Goal: Task Accomplishment & Management: Use online tool/utility

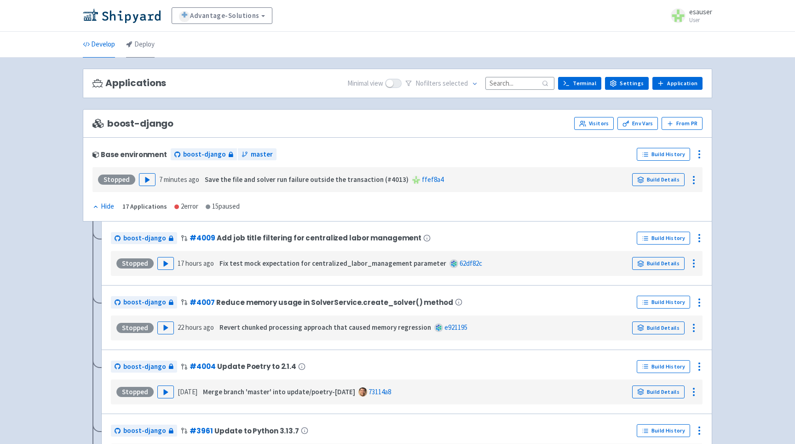
click at [150, 47] on link "Deploy" at bounding box center [140, 45] width 29 height 26
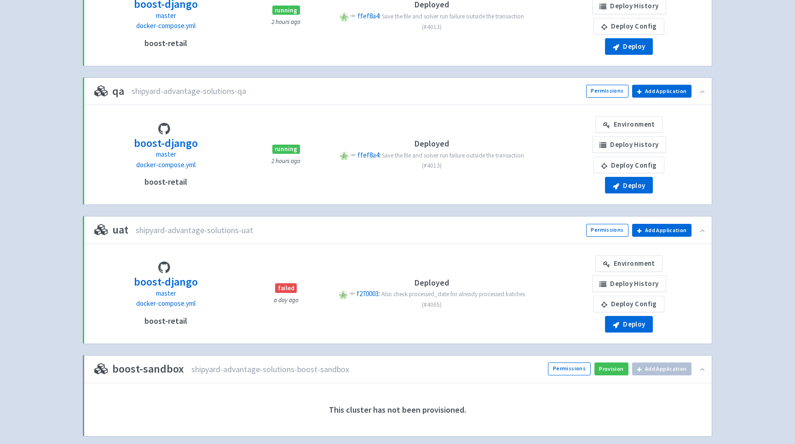
scroll to position [353, 0]
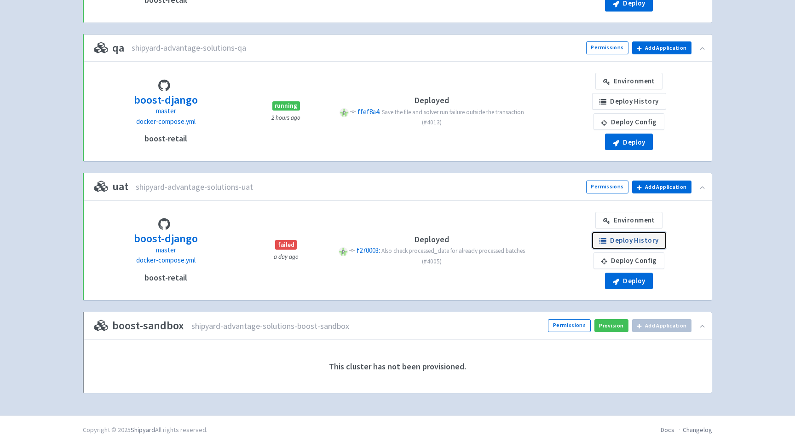
click at [628, 245] on link "Deploy History" at bounding box center [629, 240] width 74 height 17
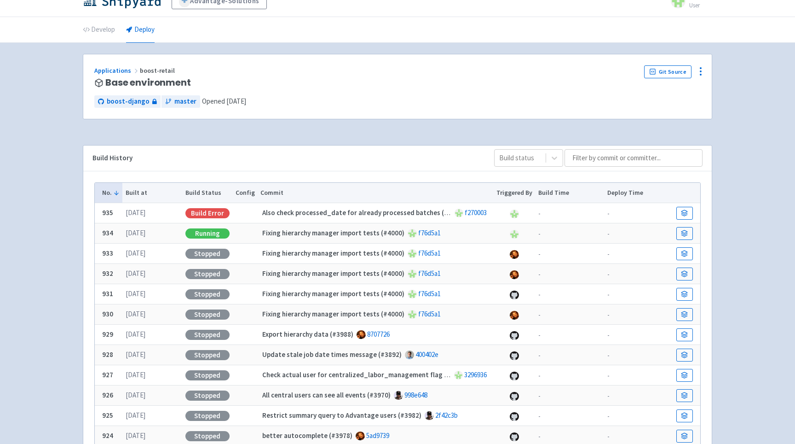
scroll to position [16, 0]
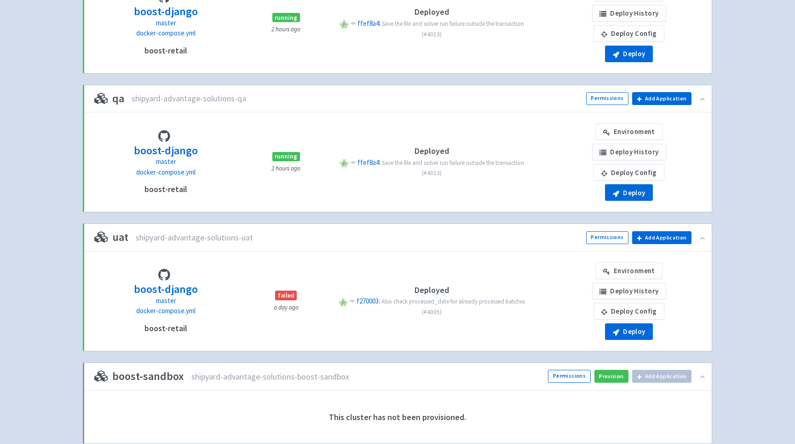
scroll to position [295, 0]
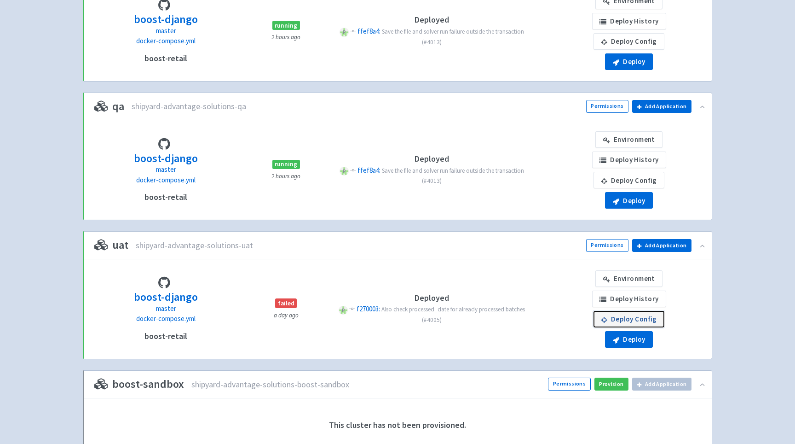
click at [631, 315] on link "Deploy Config" at bounding box center [629, 319] width 71 height 17
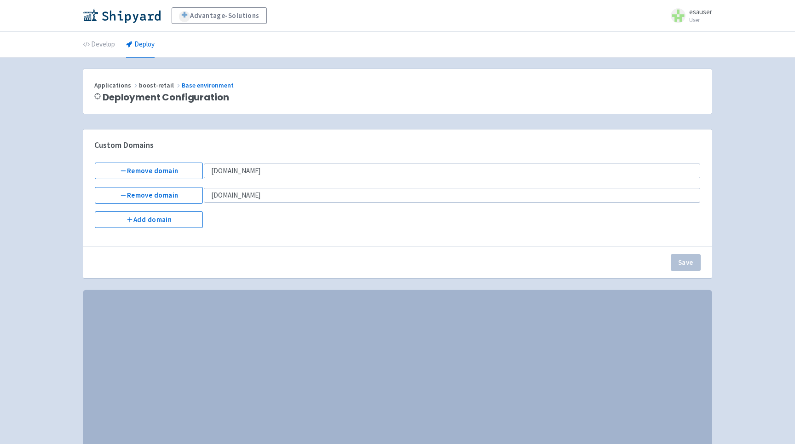
select select "Recreate"
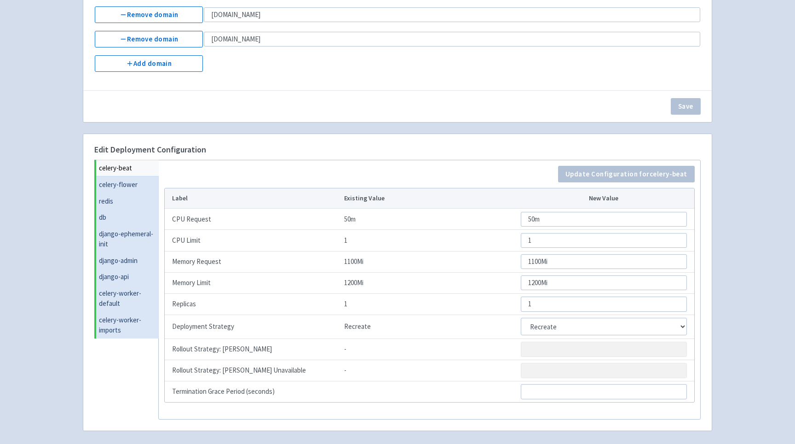
scroll to position [194, 0]
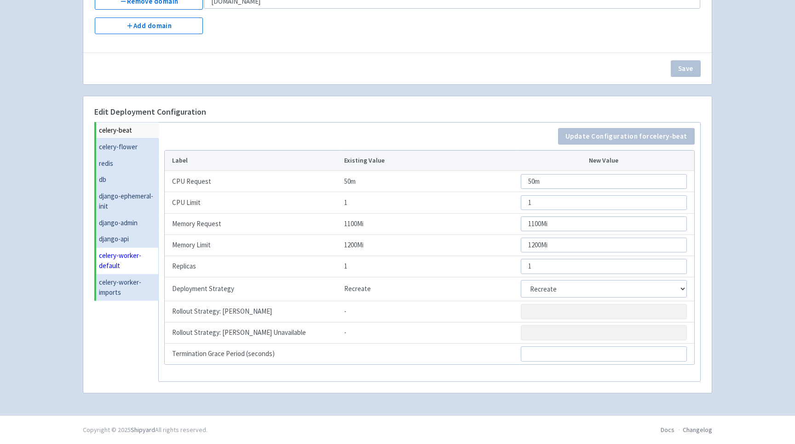
click at [117, 256] on link "celery-worker-default" at bounding box center [127, 260] width 63 height 27
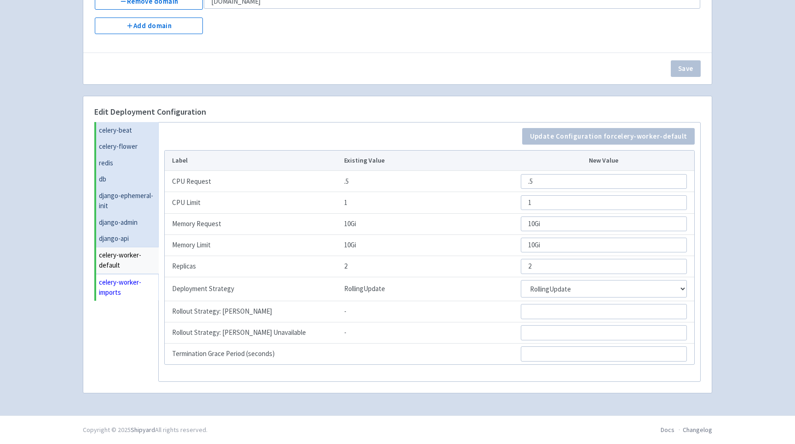
click at [134, 275] on link "celery-worker-imports" at bounding box center [127, 287] width 63 height 27
click at [132, 260] on link "celery-worker-default" at bounding box center [127, 260] width 62 height 27
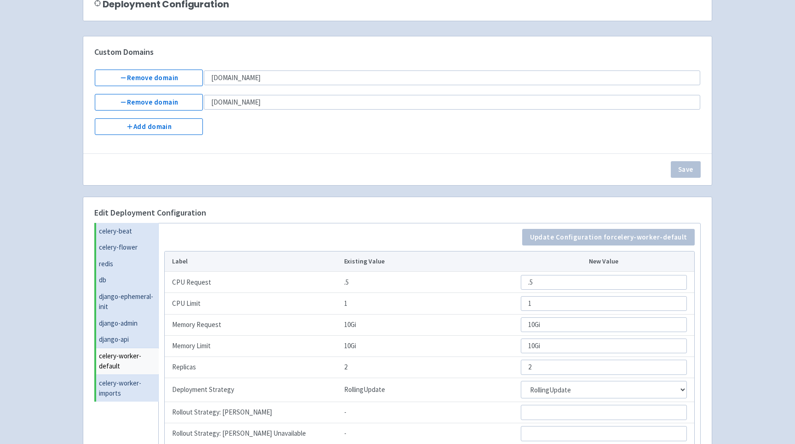
scroll to position [0, 0]
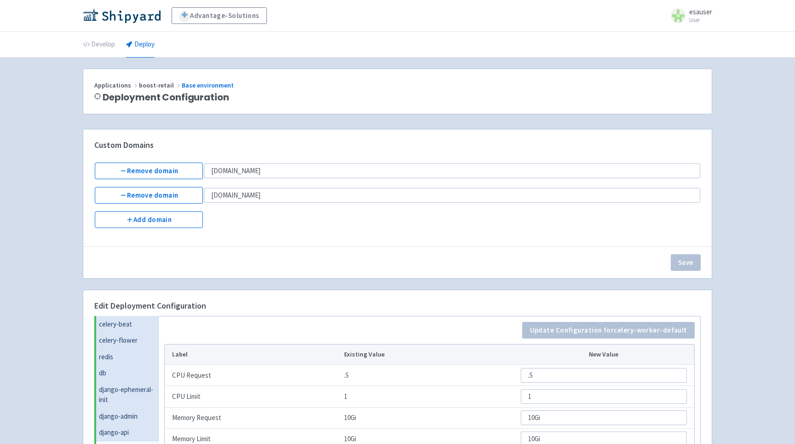
click at [155, 41] on li "Deploy" at bounding box center [141, 44] width 40 height 25
click at [144, 44] on link "Deploy" at bounding box center [140, 45] width 29 height 26
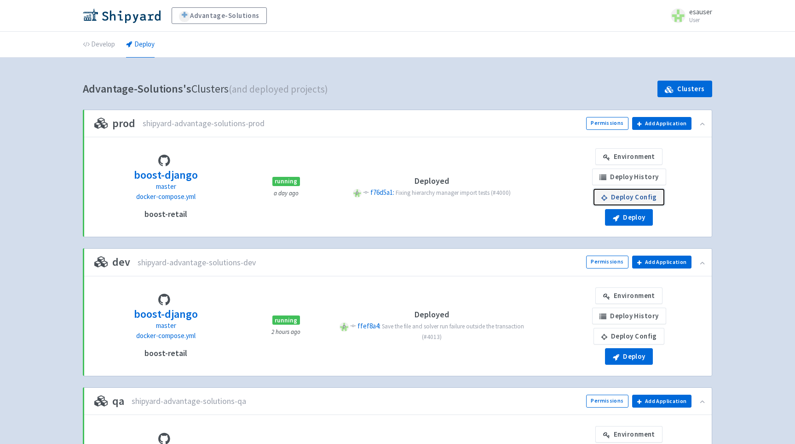
click at [626, 197] on link "Deploy Config" at bounding box center [629, 197] width 71 height 17
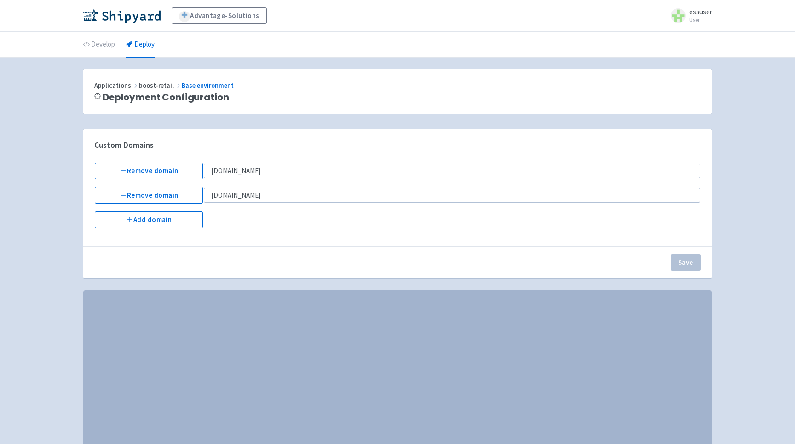
select select "Recreate"
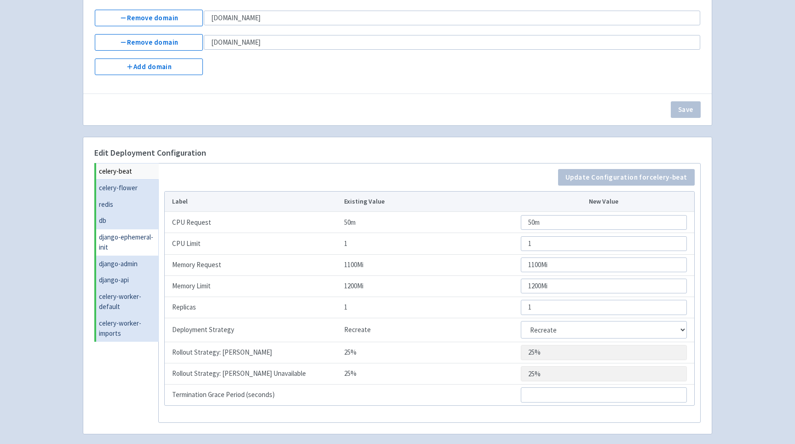
scroll to position [194, 0]
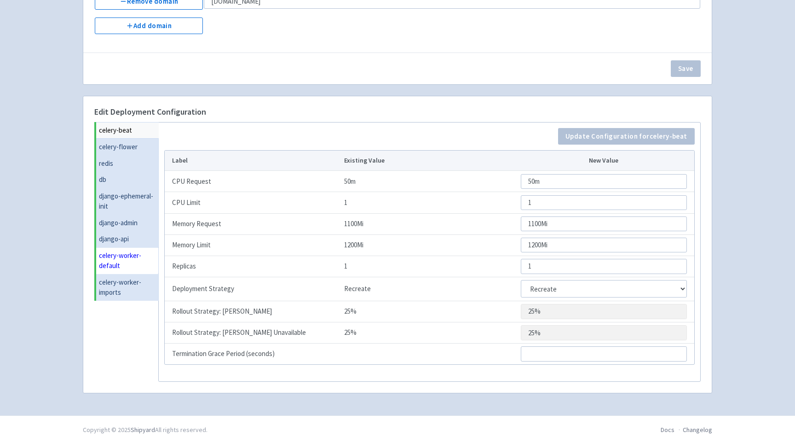
click at [132, 254] on link "celery-worker-default" at bounding box center [127, 260] width 63 height 27
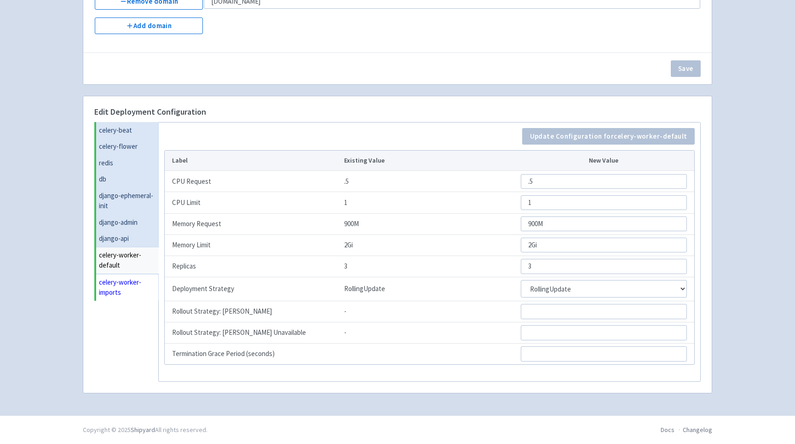
click at [130, 292] on link "celery-worker-imports" at bounding box center [127, 287] width 63 height 27
click at [129, 263] on link "celery-worker-default" at bounding box center [127, 260] width 62 height 27
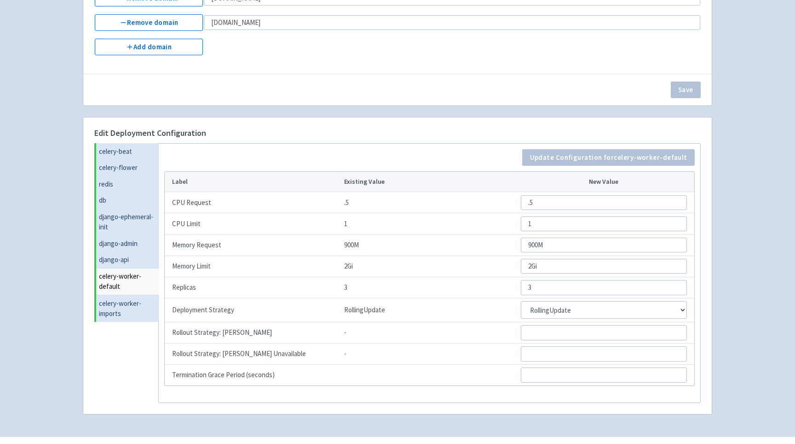
scroll to position [165, 0]
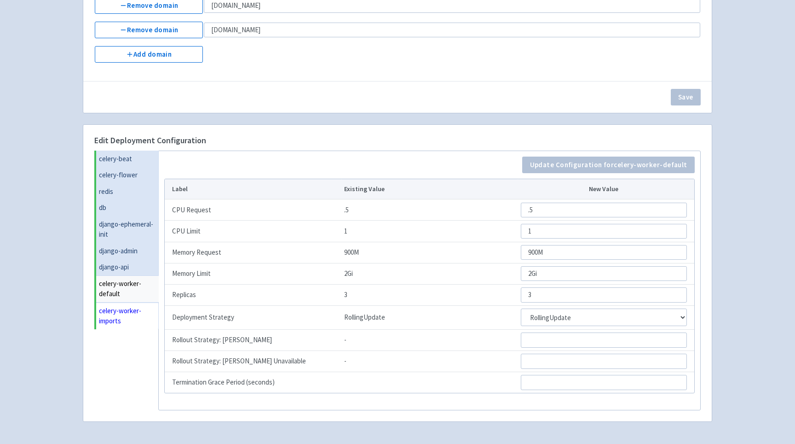
click at [122, 309] on link "celery-worker-imports" at bounding box center [127, 315] width 63 height 27
click at [125, 290] on link "celery-worker-default" at bounding box center [127, 288] width 62 height 27
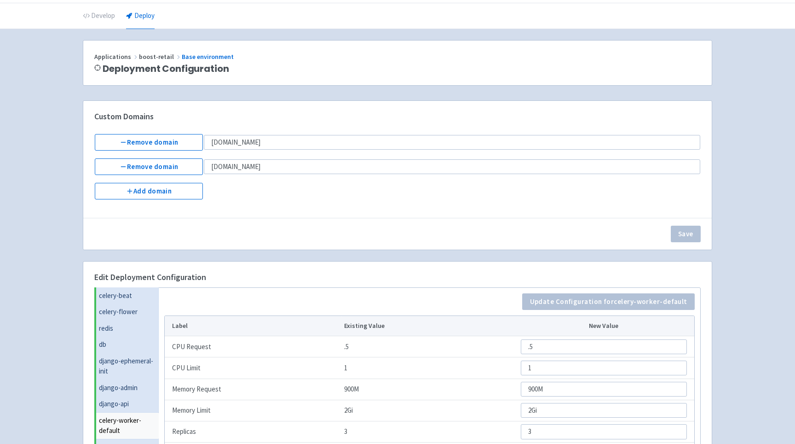
scroll to position [0, 0]
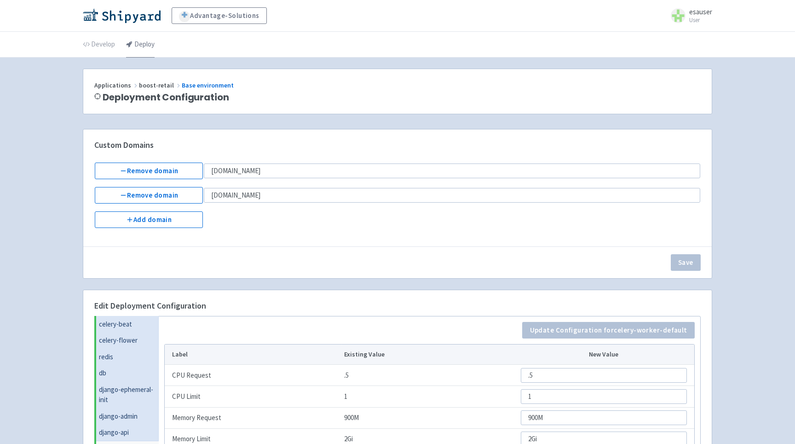
click at [132, 47] on link "Deploy" at bounding box center [140, 45] width 29 height 26
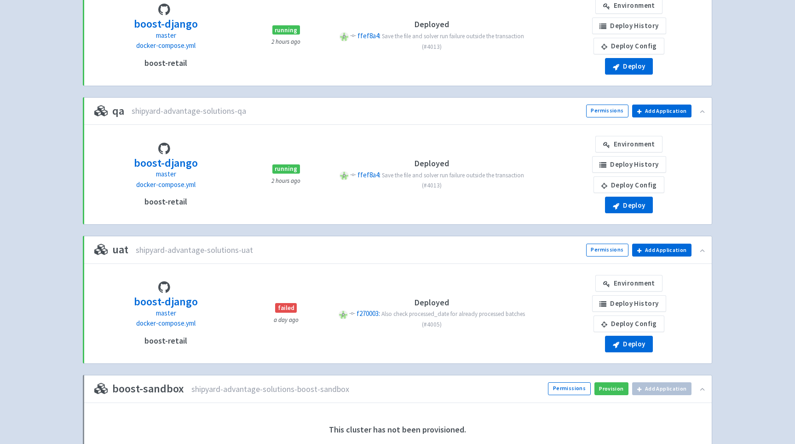
scroll to position [353, 0]
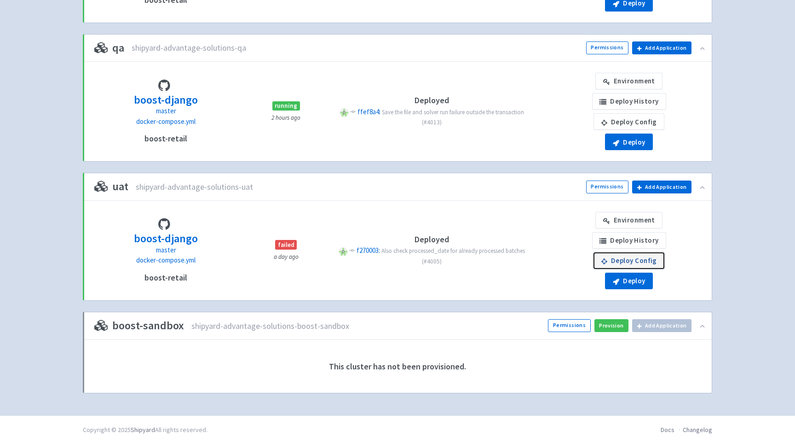
click at [632, 257] on link "Deploy Config" at bounding box center [629, 260] width 71 height 17
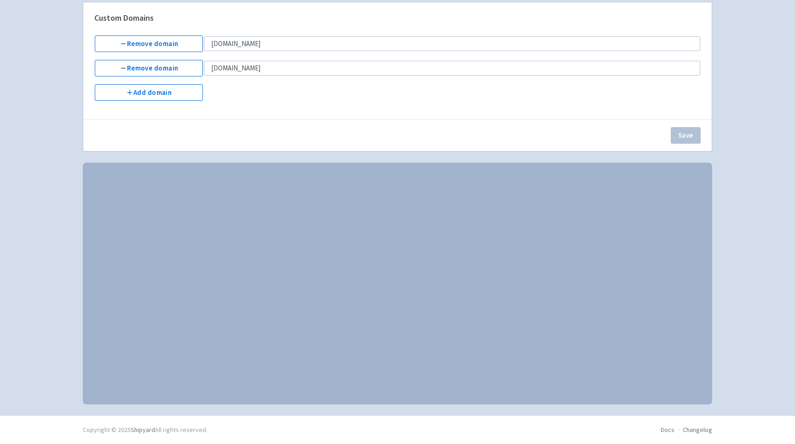
select select "Recreate"
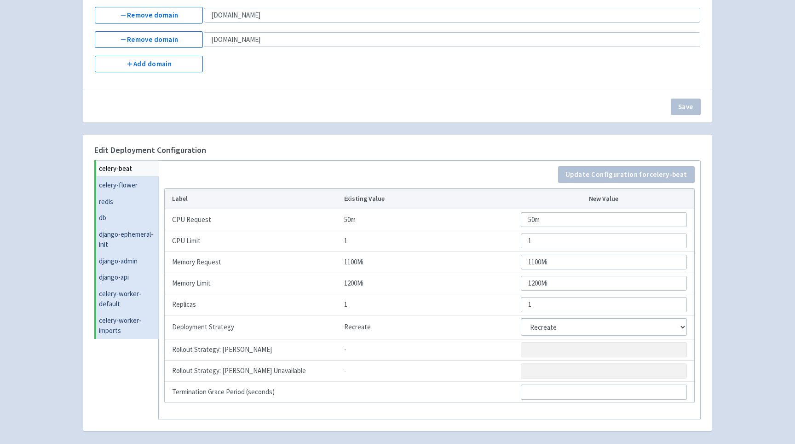
scroll to position [194, 0]
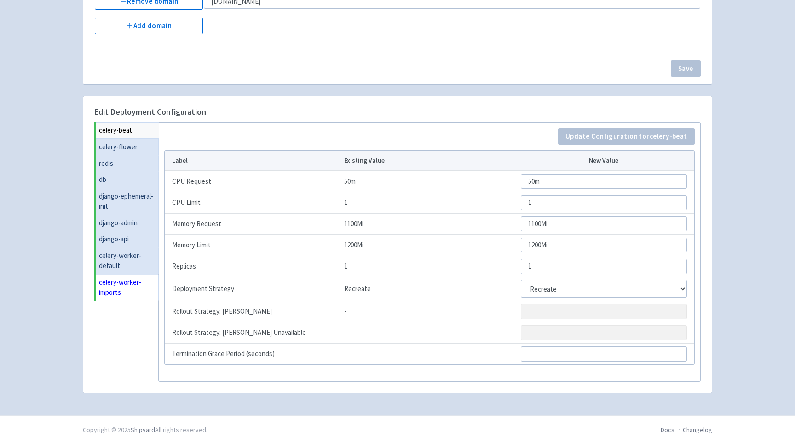
click at [126, 280] on link "celery-worker-imports" at bounding box center [127, 287] width 63 height 27
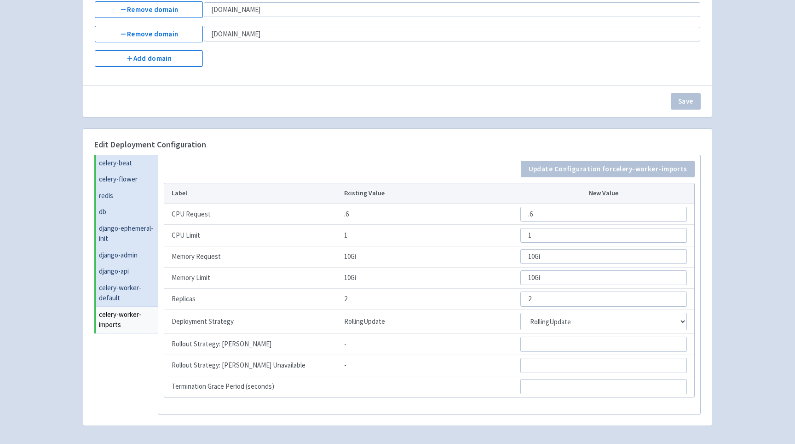
scroll to position [162, 0]
click at [128, 288] on link "celery-worker-default" at bounding box center [127, 291] width 62 height 27
drag, startPoint x: 552, startPoint y: 258, endPoint x: 403, endPoint y: 258, distance: 149.6
click at [405, 258] on tr "Memory Request 10Gi 10Gi" at bounding box center [430, 255] width 530 height 21
paste input "900M"
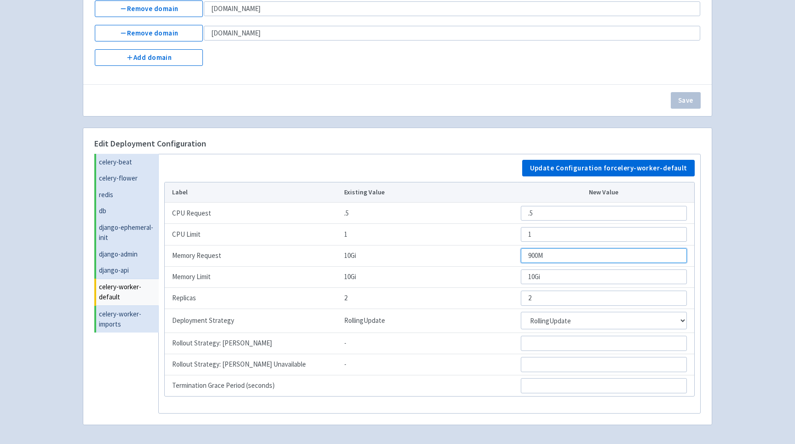
type input "900M"
drag, startPoint x: 552, startPoint y: 276, endPoint x: 467, endPoint y: 276, distance: 85.1
click at [467, 276] on tr "Memory Limit 10Gi 10Gi" at bounding box center [430, 276] width 530 height 21
paste input "2"
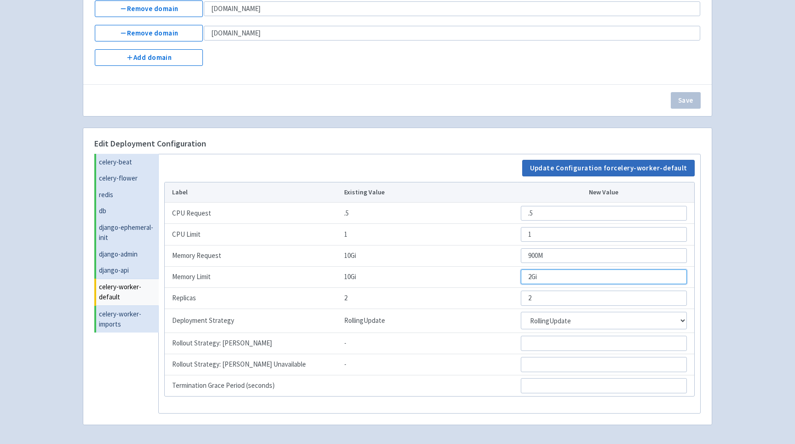
type input "2Gi"
click at [559, 169] on button "Update Configuration for celery-worker-default" at bounding box center [608, 168] width 173 height 17
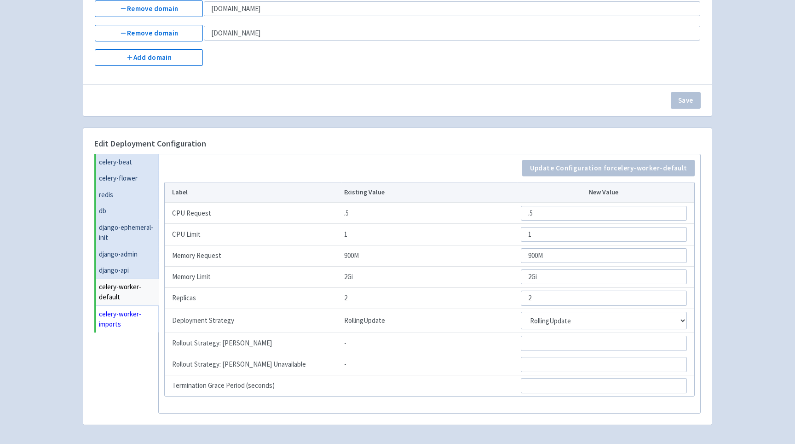
click at [131, 314] on link "celery-worker-imports" at bounding box center [127, 319] width 63 height 27
click at [534, 255] on input "10Gi" at bounding box center [604, 255] width 167 height 15
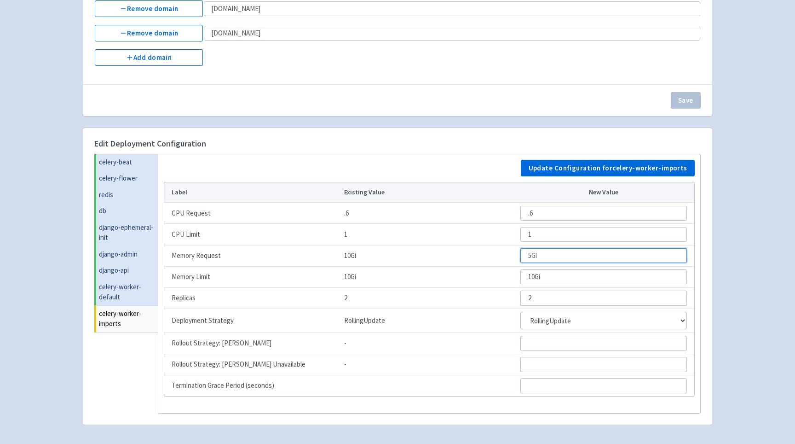
type input "5Gi"
click at [531, 255] on input "5Gi" at bounding box center [604, 255] width 167 height 15
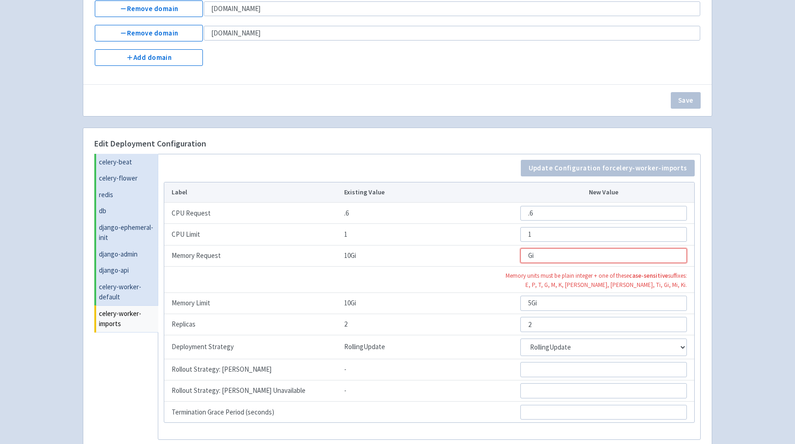
type input "5Gi"
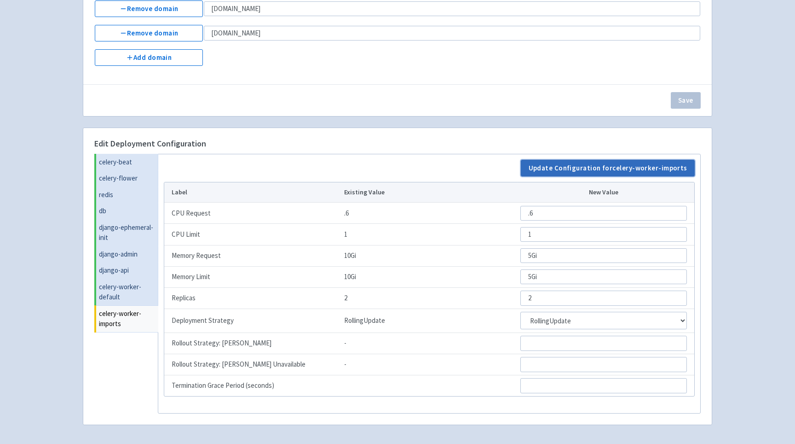
click at [597, 170] on button "Update Configuration for celery-worker-imports" at bounding box center [608, 168] width 174 height 17
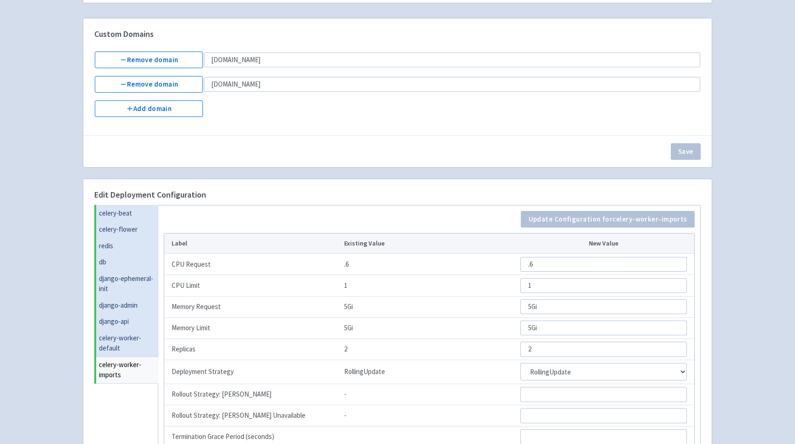
scroll to position [0, 0]
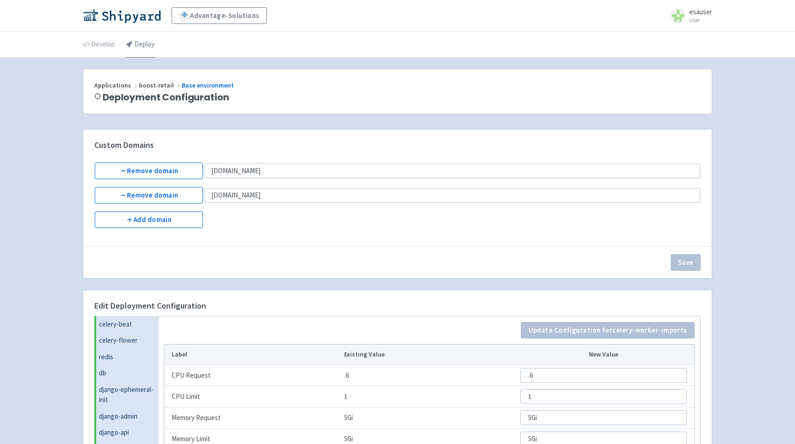
click at [139, 42] on link "Deploy" at bounding box center [140, 45] width 29 height 26
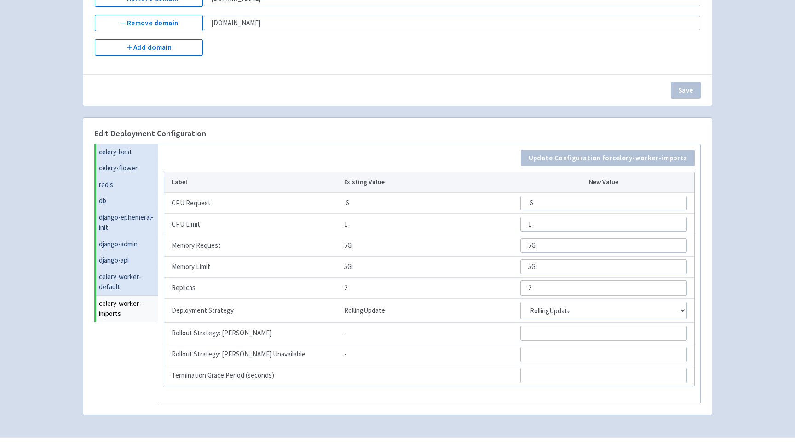
scroll to position [194, 0]
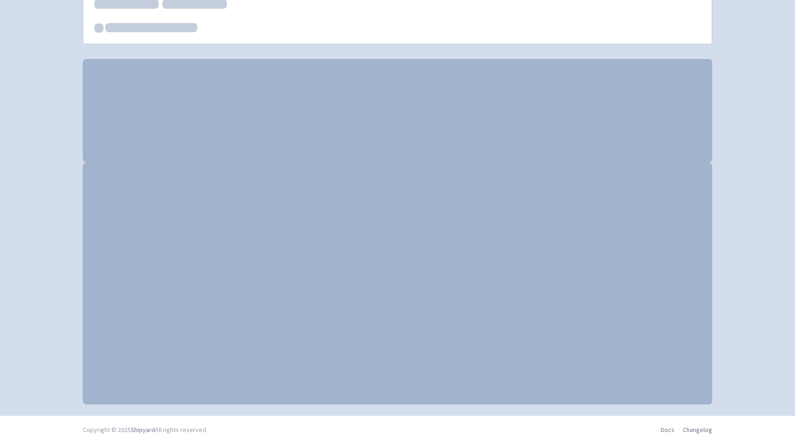
scroll to position [70, 0]
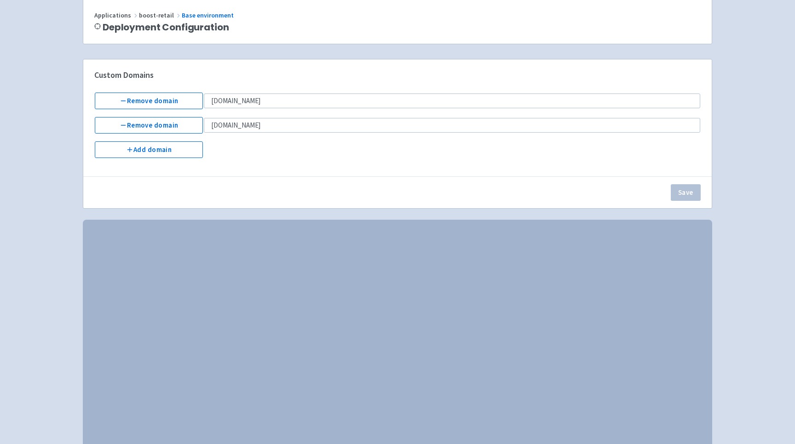
select select "Recreate"
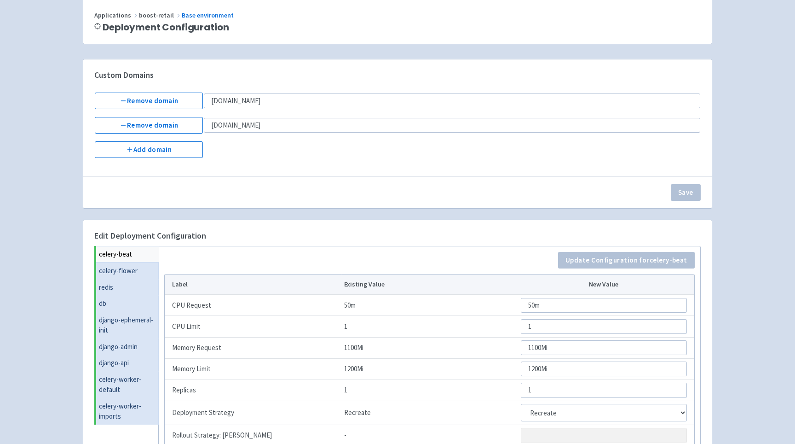
scroll to position [0, 0]
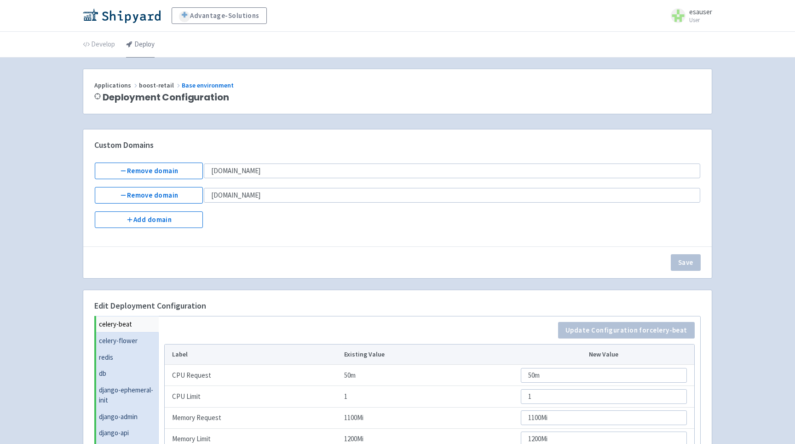
click at [138, 54] on link "Deploy" at bounding box center [140, 45] width 29 height 26
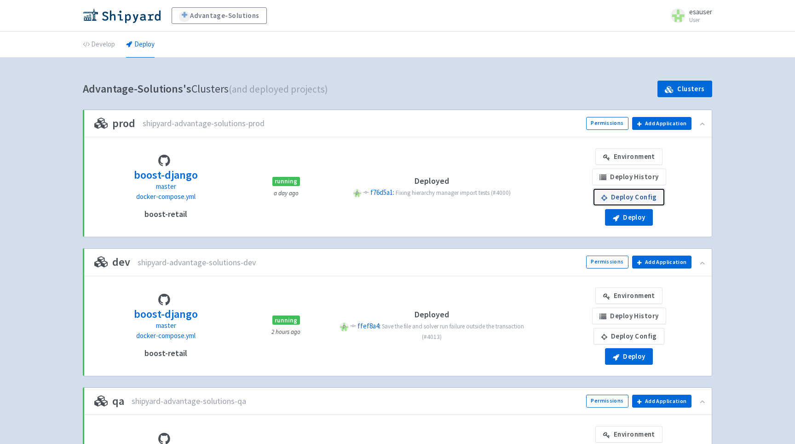
click at [625, 193] on link "Deploy Config" at bounding box center [629, 197] width 71 height 17
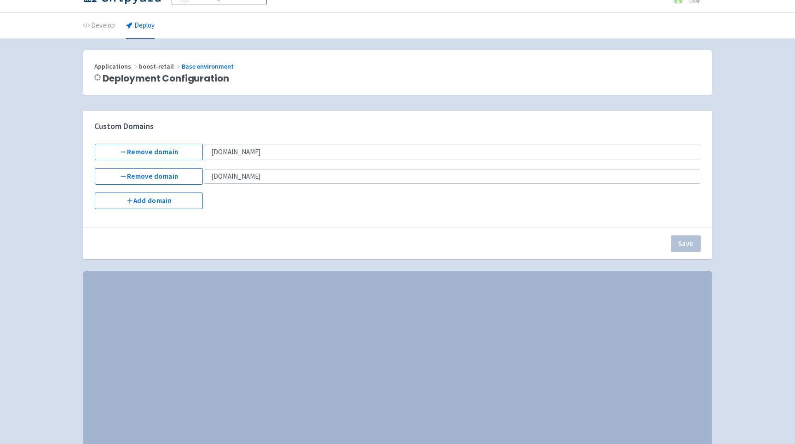
select select "Recreate"
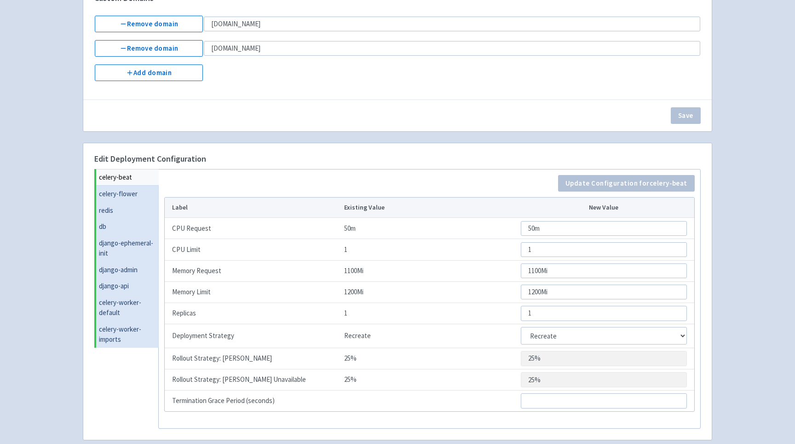
scroll to position [194, 0]
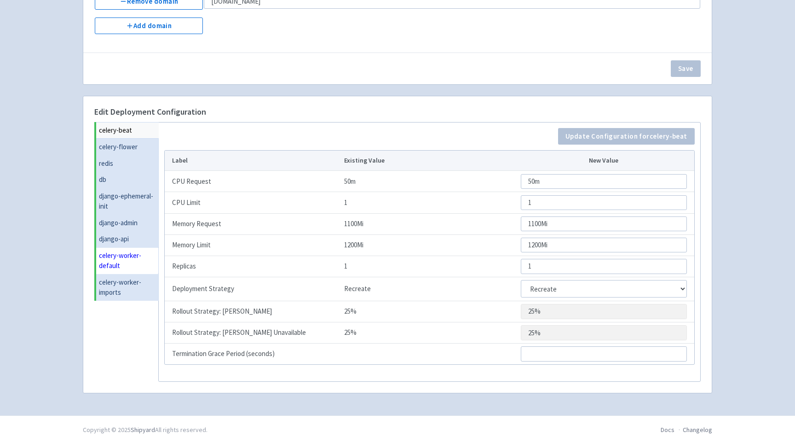
click at [141, 258] on link "celery-worker-default" at bounding box center [127, 260] width 63 height 27
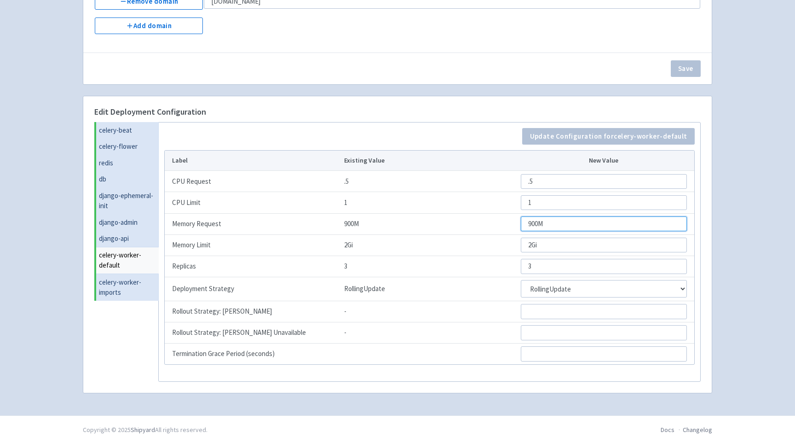
drag, startPoint x: 572, startPoint y: 226, endPoint x: 476, endPoint y: 226, distance: 95.3
click at [476, 226] on tr "Memory Request 900M 900M" at bounding box center [430, 223] width 530 height 21
click at [564, 240] on input "2Gi" at bounding box center [604, 244] width 166 height 15
drag, startPoint x: 561, startPoint y: 242, endPoint x: 481, endPoint y: 242, distance: 80.5
click at [481, 242] on tr "Memory Limit 2Gi 2Gi" at bounding box center [430, 244] width 530 height 21
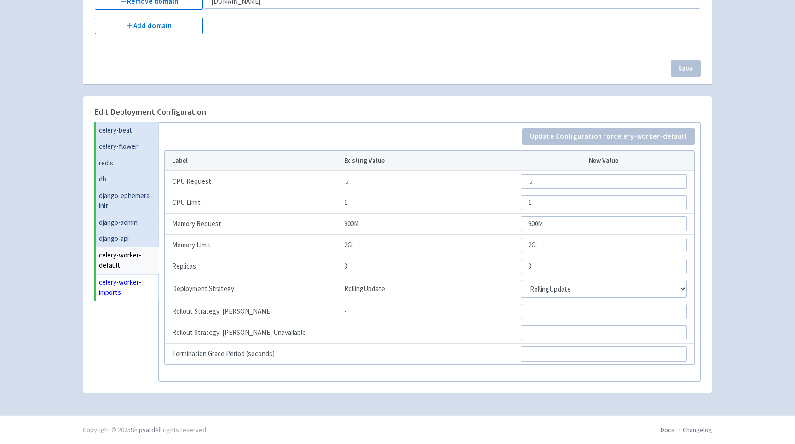
click at [118, 281] on link "celery-worker-imports" at bounding box center [127, 287] width 63 height 27
click at [562, 246] on input "2Gi" at bounding box center [604, 244] width 167 height 15
click at [542, 243] on input "2Gi" at bounding box center [604, 244] width 167 height 15
click at [558, 226] on input "1100Mi" at bounding box center [604, 223] width 167 height 15
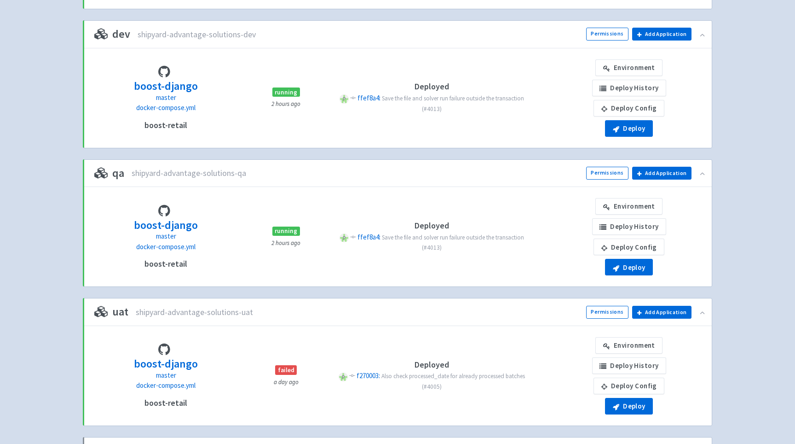
scroll to position [353, 0]
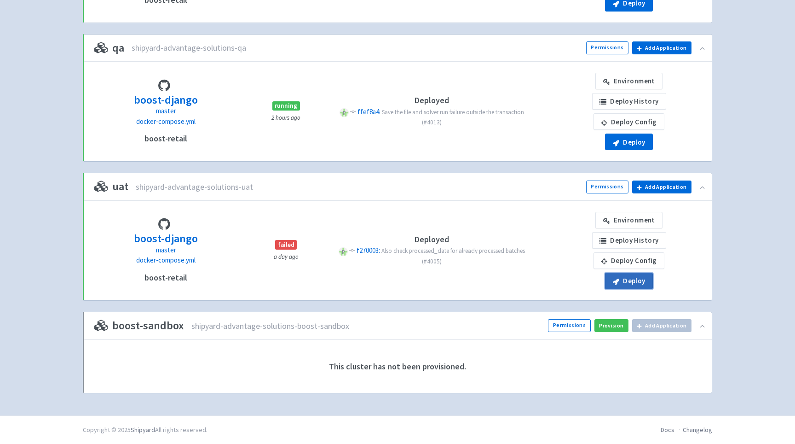
click at [623, 282] on button "Deploy" at bounding box center [629, 280] width 48 height 17
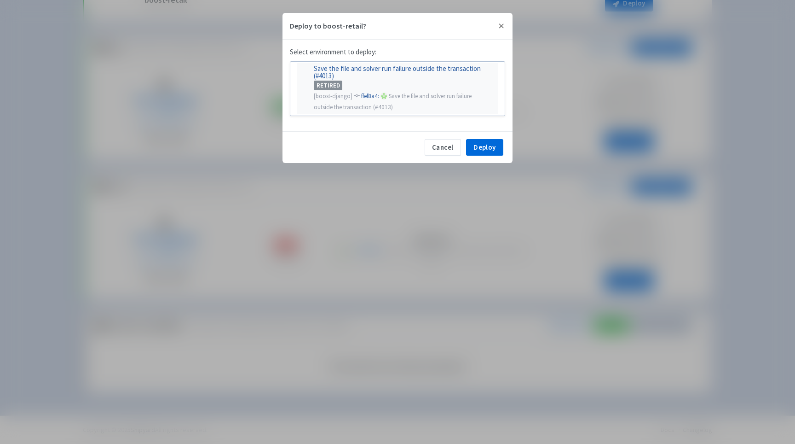
click at [435, 88] on div "RETIRED" at bounding box center [403, 85] width 179 height 10
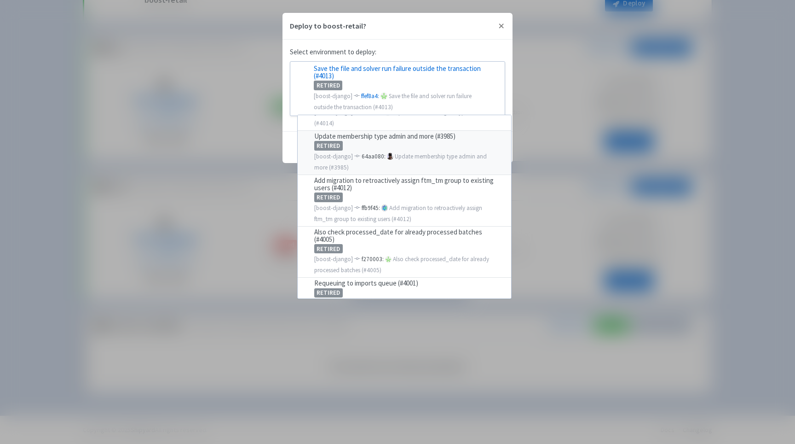
scroll to position [90, 0]
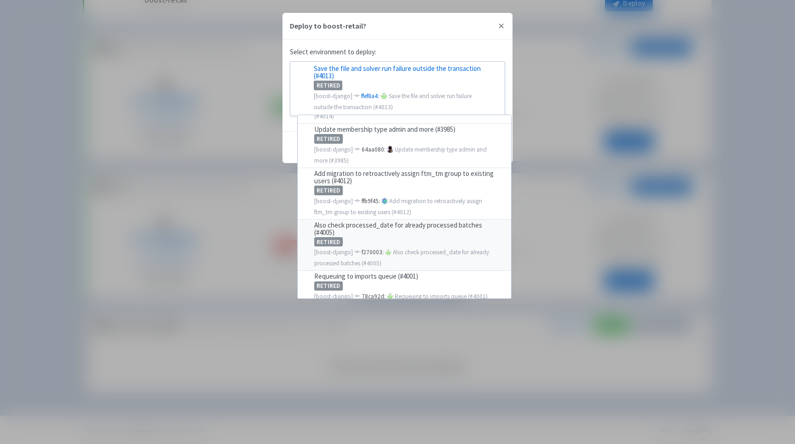
click at [418, 240] on div "RETIRED" at bounding box center [409, 241] width 191 height 10
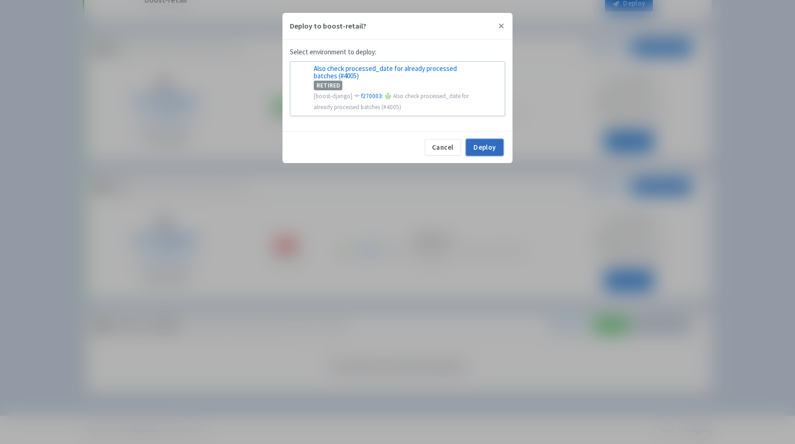
click at [472, 153] on button "Deploy" at bounding box center [484, 147] width 37 height 17
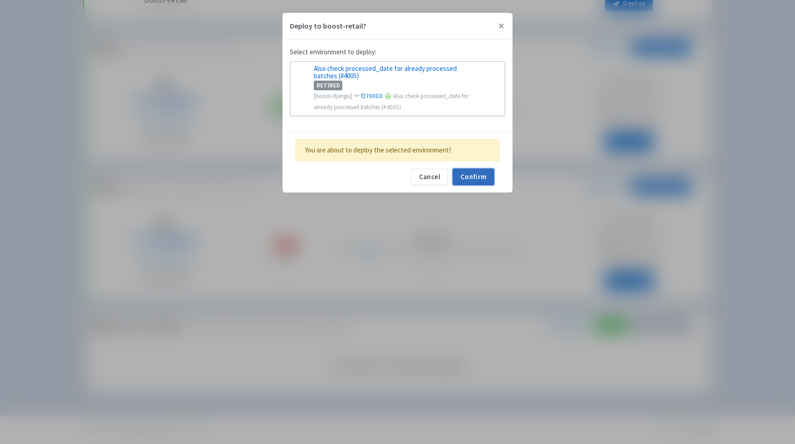
click at [481, 176] on button "Confirm" at bounding box center [473, 176] width 41 height 17
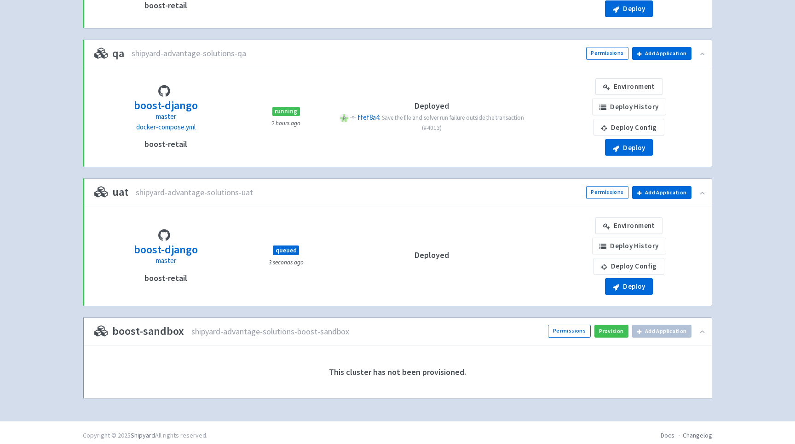
scroll to position [353, 0]
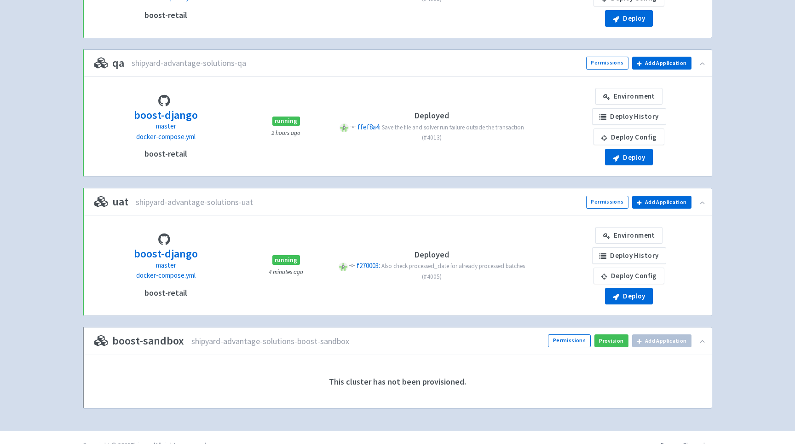
scroll to position [353, 0]
